Goal: Information Seeking & Learning: Learn about a topic

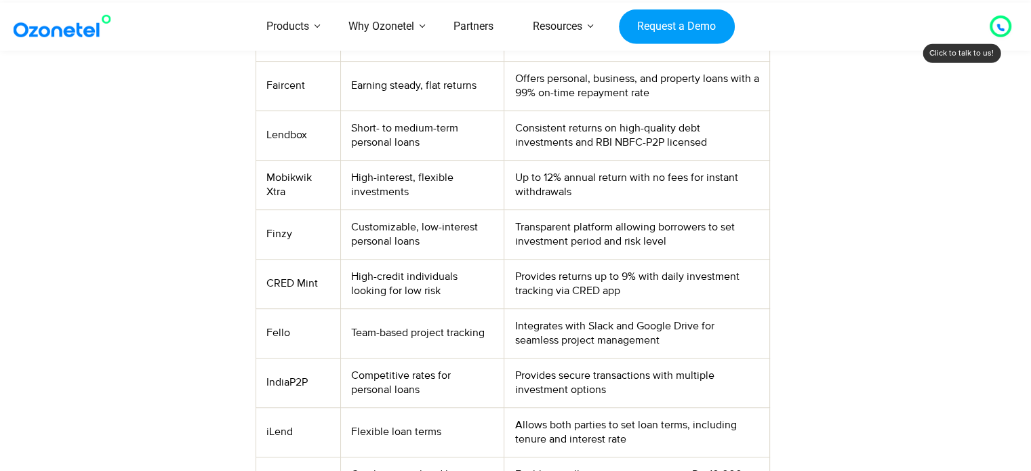
scroll to position [571, 0]
click at [372, 328] on td "Team-based project tracking" at bounding box center [422, 332] width 163 height 50
drag, startPoint x: 372, startPoint y: 328, endPoint x: 464, endPoint y: 333, distance: 92.4
click at [464, 333] on td "Team-based project tracking" at bounding box center [422, 332] width 163 height 50
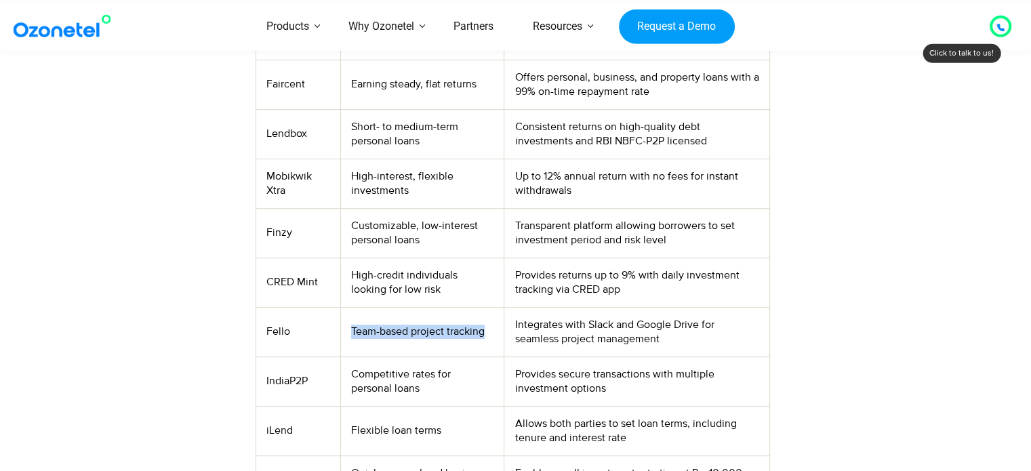
drag, startPoint x: 464, startPoint y: 333, endPoint x: 369, endPoint y: 333, distance: 94.9
click at [369, 333] on td "Team-based project tracking" at bounding box center [422, 332] width 163 height 50
drag, startPoint x: 369, startPoint y: 333, endPoint x: 469, endPoint y: 336, distance: 100.4
click at [469, 336] on td "Team-based project tracking" at bounding box center [422, 332] width 163 height 50
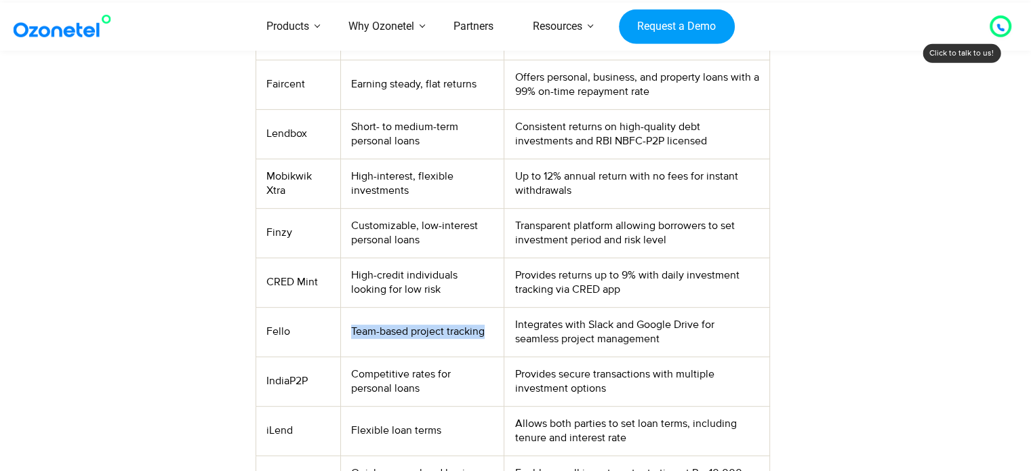
click at [469, 336] on td "Team-based project tracking" at bounding box center [422, 332] width 163 height 50
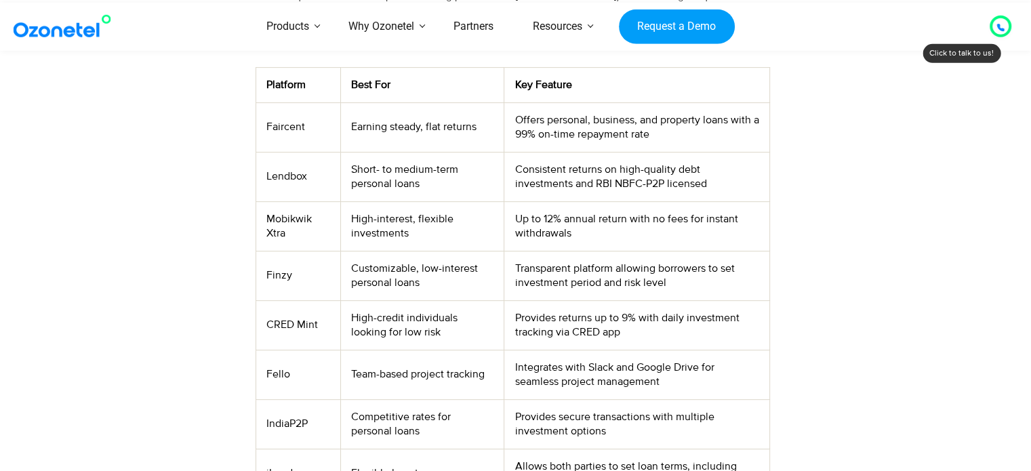
scroll to position [550, 0]
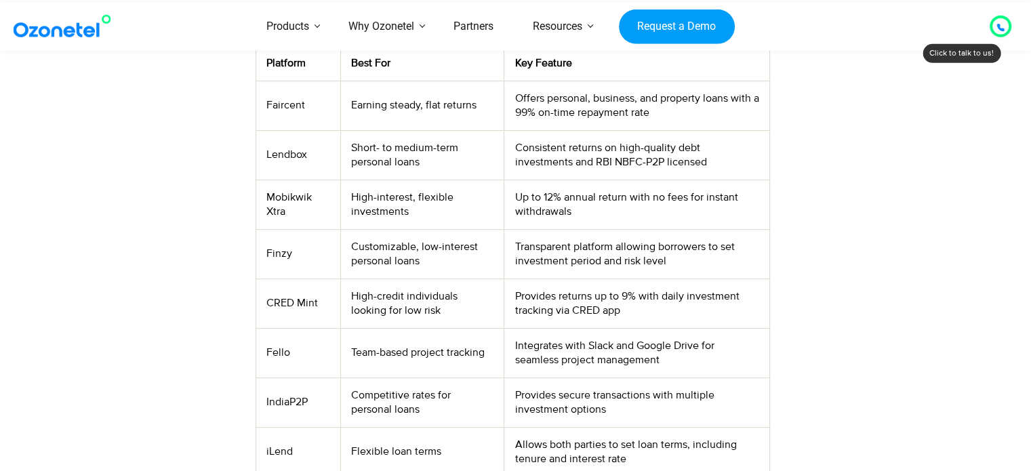
click at [466, 352] on td "Team-based project tracking" at bounding box center [422, 353] width 163 height 50
drag, startPoint x: 466, startPoint y: 352, endPoint x: 368, endPoint y: 352, distance: 98.3
click at [368, 352] on td "Team-based project tracking" at bounding box center [422, 353] width 163 height 50
drag, startPoint x: 368, startPoint y: 352, endPoint x: 474, endPoint y: 355, distance: 106.5
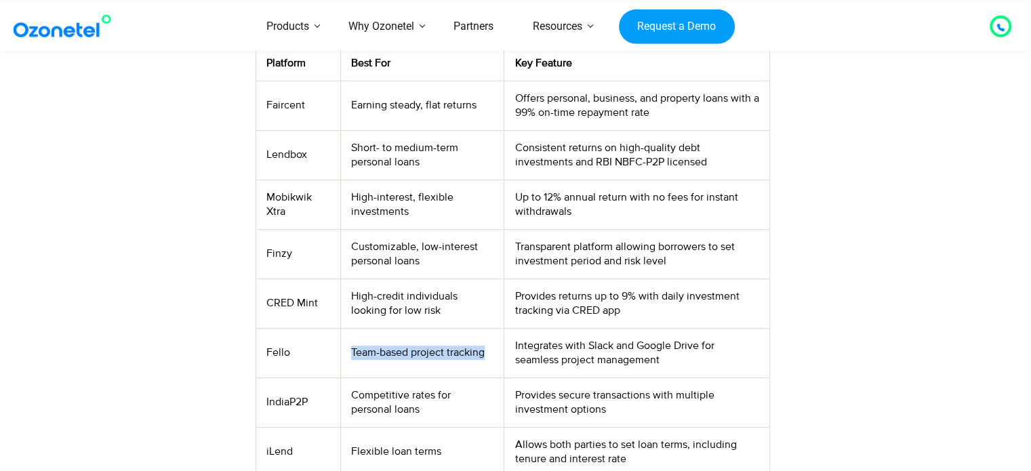
click at [474, 355] on td "Team-based project tracking" at bounding box center [422, 353] width 163 height 50
drag, startPoint x: 474, startPoint y: 355, endPoint x: 361, endPoint y: 365, distance: 113.7
click at [361, 365] on td "Team-based project tracking" at bounding box center [422, 353] width 163 height 50
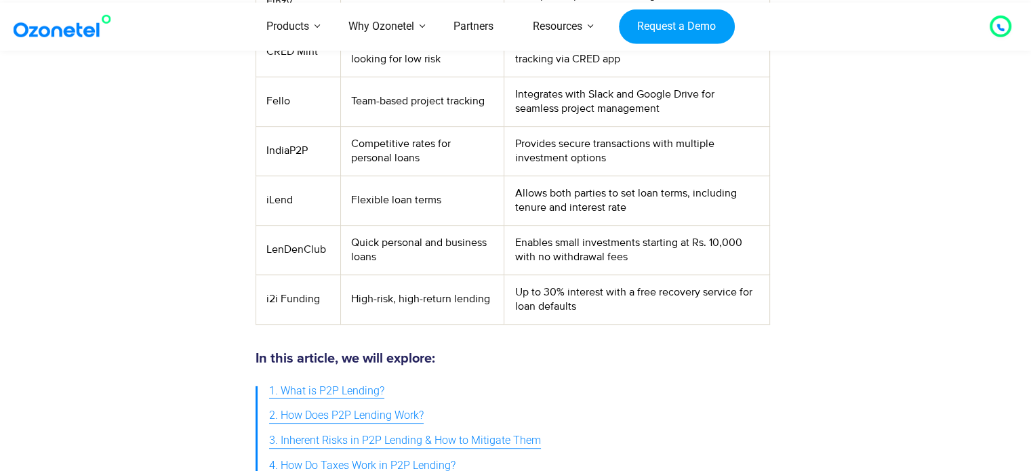
scroll to position [791, 0]
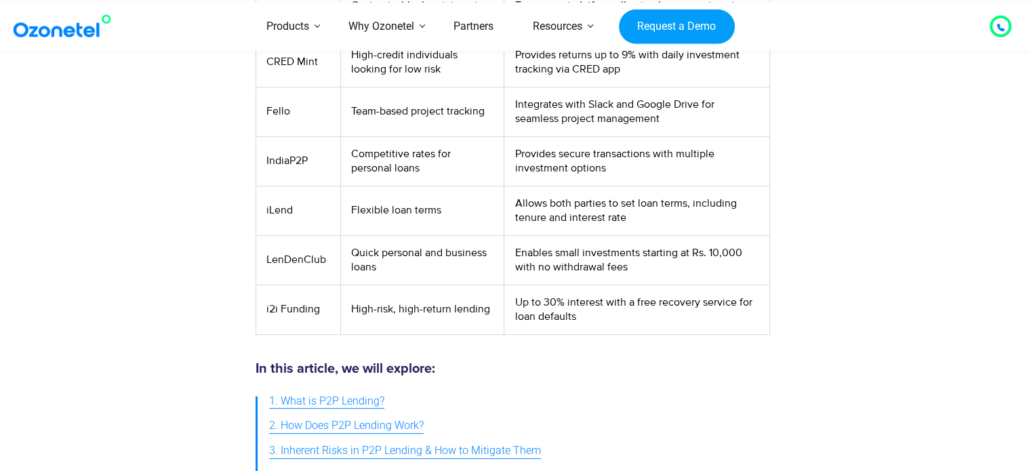
click at [277, 110] on td "Fello" at bounding box center [298, 112] width 85 height 50
